Goal: Information Seeking & Learning: Learn about a topic

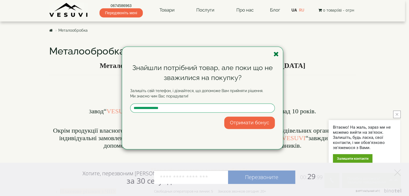
click at [276, 55] on icon "button" at bounding box center [275, 54] width 5 height 7
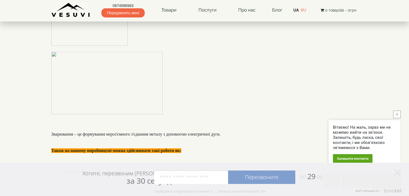
scroll to position [833, 0]
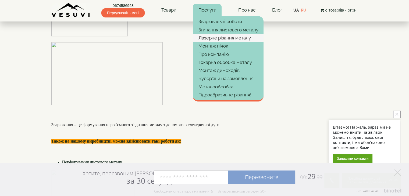
click at [247, 40] on link "Лазерне різання металу" at bounding box center [228, 38] width 71 height 8
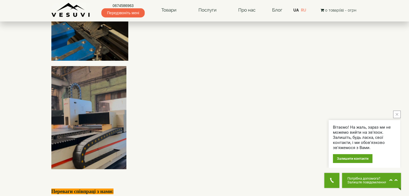
scroll to position [255, 0]
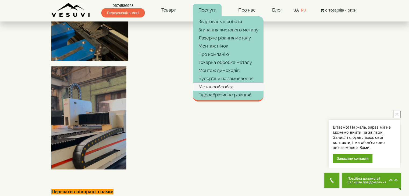
click at [228, 85] on link "Металообробка" at bounding box center [228, 87] width 71 height 8
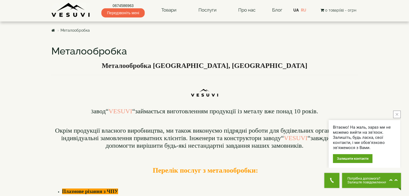
click at [396, 114] on icon "close button" at bounding box center [396, 114] width 3 height 3
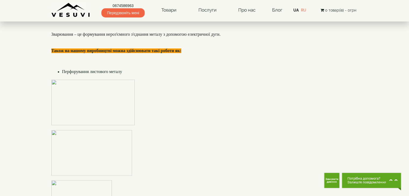
scroll to position [994, 0]
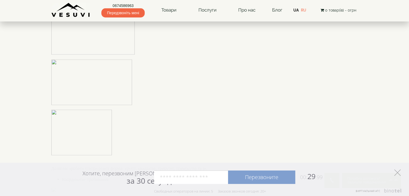
click at [398, 174] on icon at bounding box center [397, 172] width 6 height 6
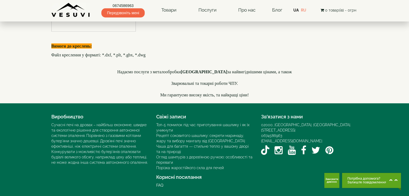
scroll to position [1546, 0]
click at [68, 11] on img at bounding box center [70, 10] width 39 height 15
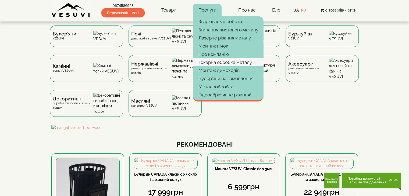
click at [247, 64] on link "Токарна обробка металу" at bounding box center [228, 62] width 71 height 8
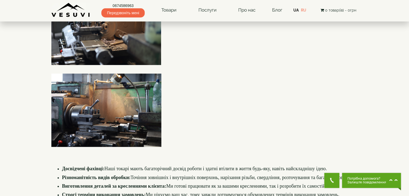
scroll to position [269, 0]
